Goal: Information Seeking & Learning: Learn about a topic

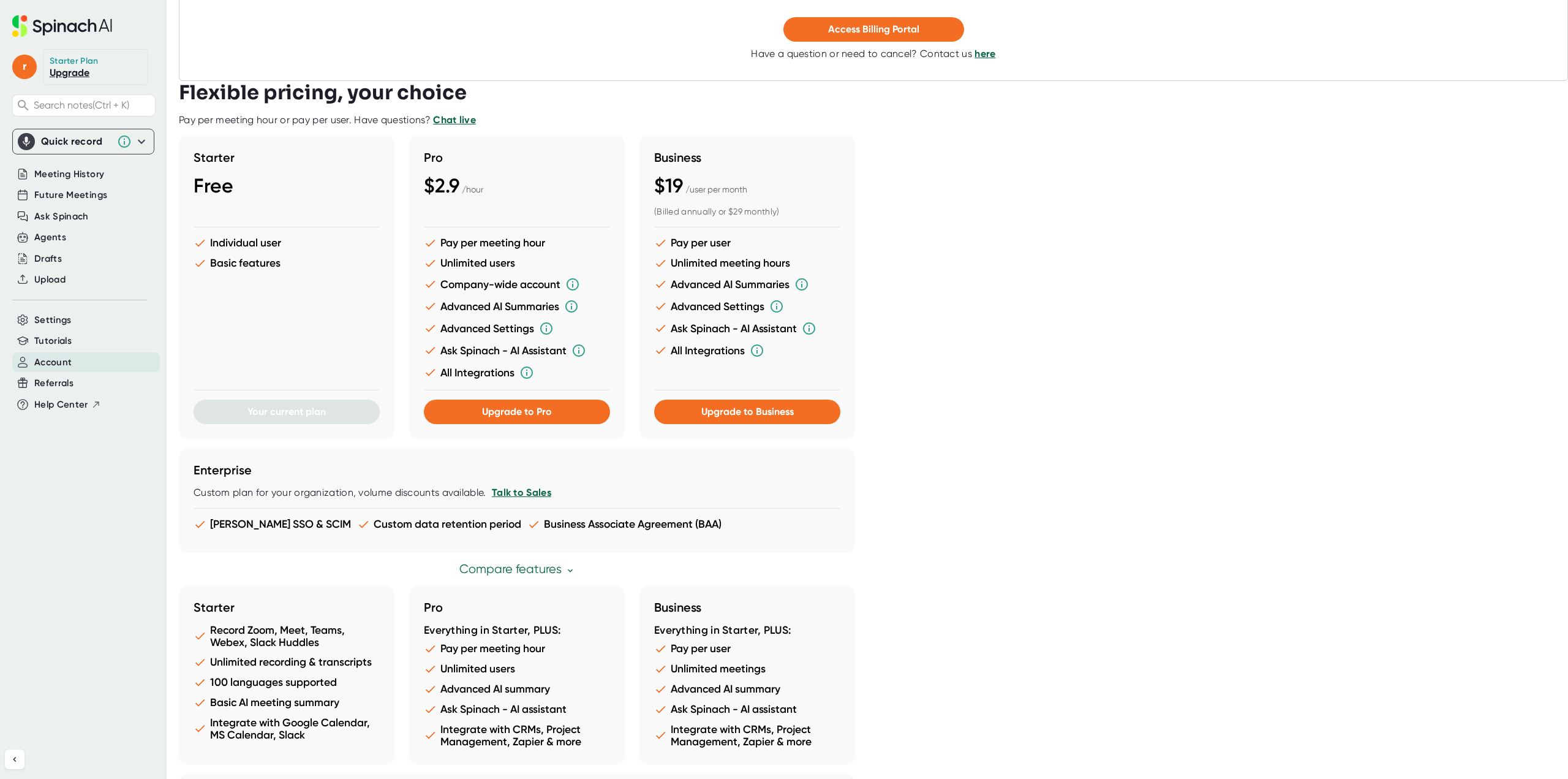
scroll to position [241, 0]
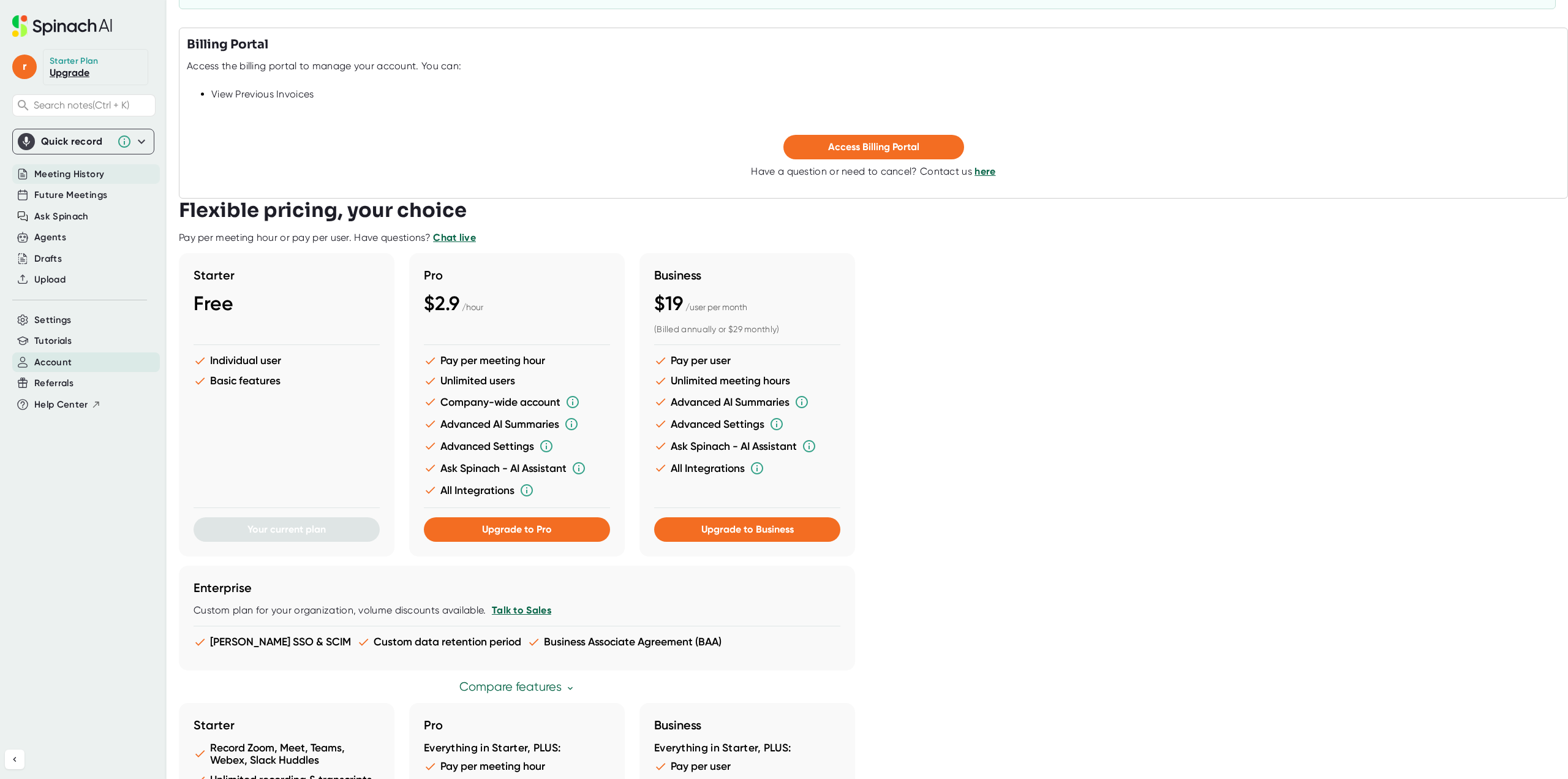
click at [50, 171] on span "Meeting History" at bounding box center [69, 174] width 70 height 14
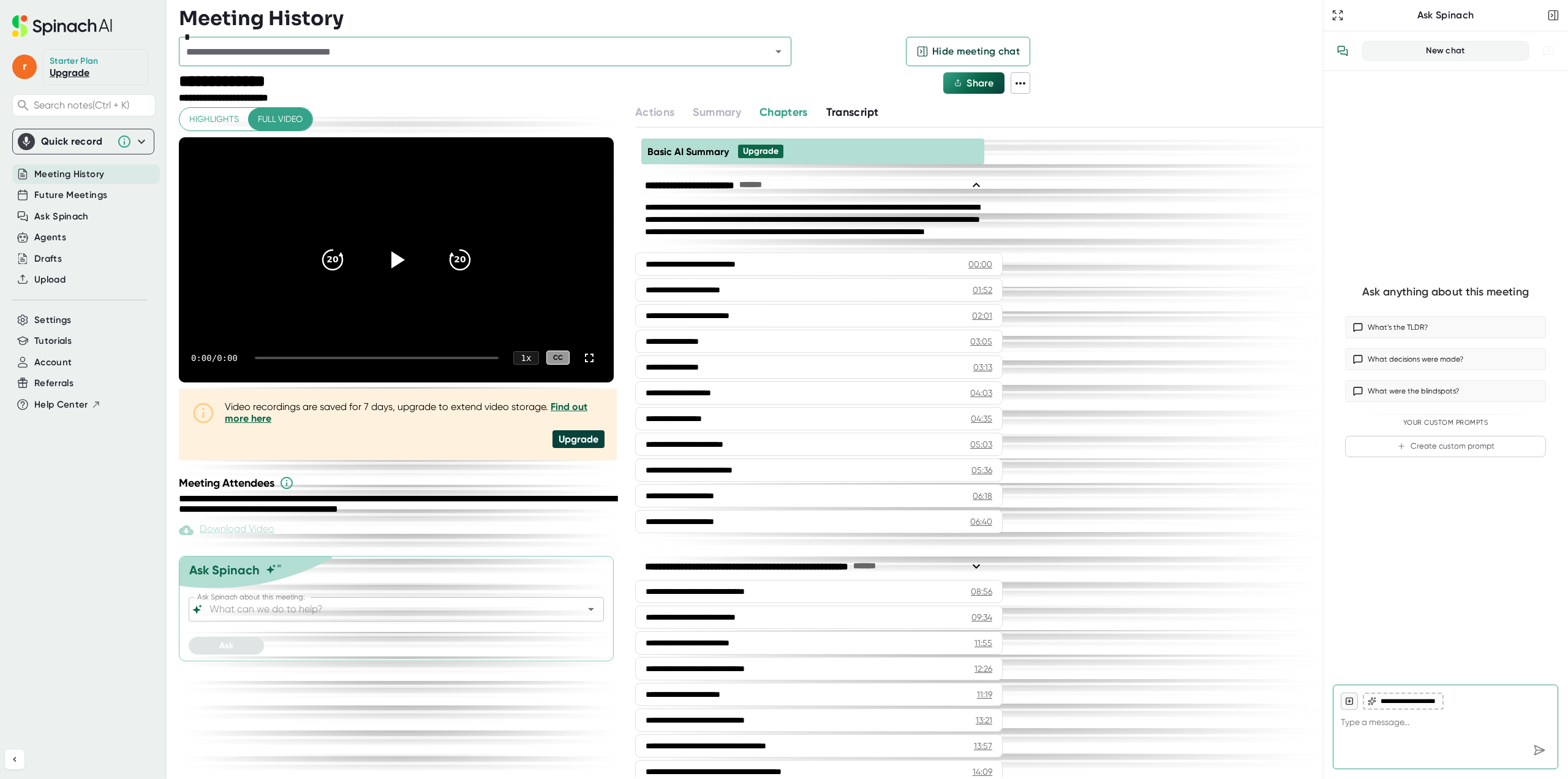
click at [869, 110] on span "Transcript" at bounding box center [852, 112] width 52 height 13
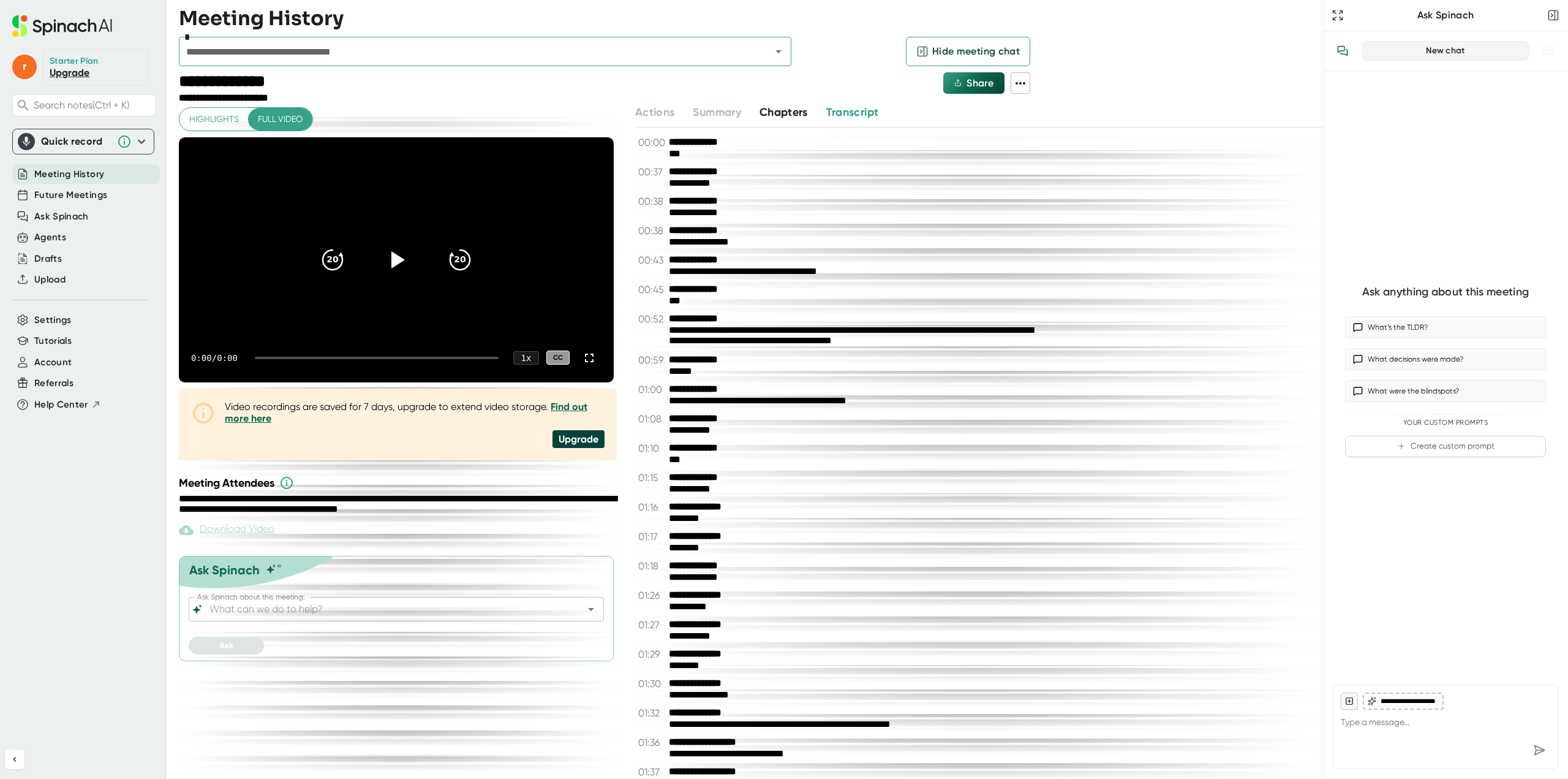
click at [784, 111] on span "Chapters" at bounding box center [783, 112] width 48 height 13
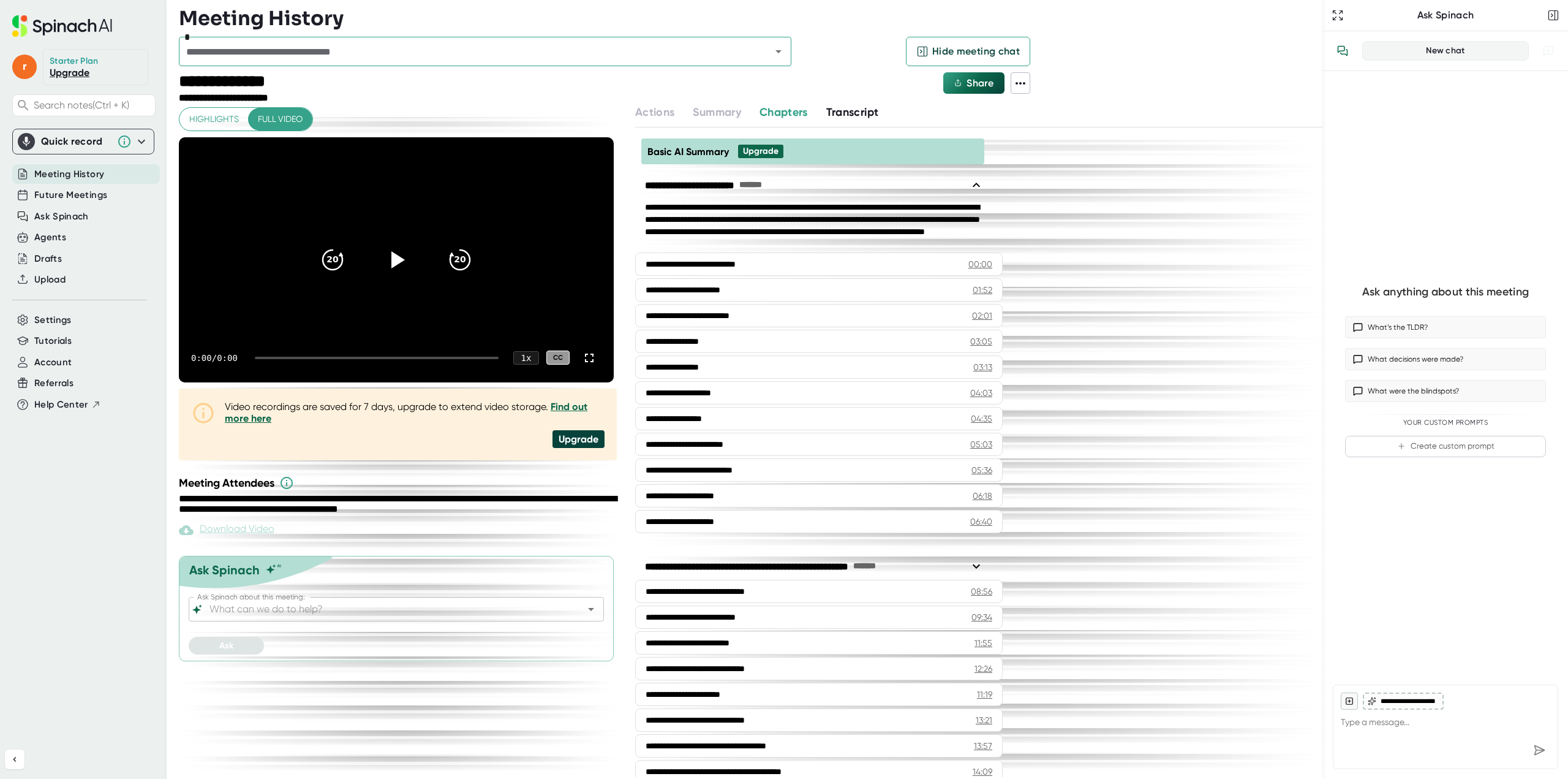
type textarea "x"
